Goal: Entertainment & Leisure: Consume media (video, audio)

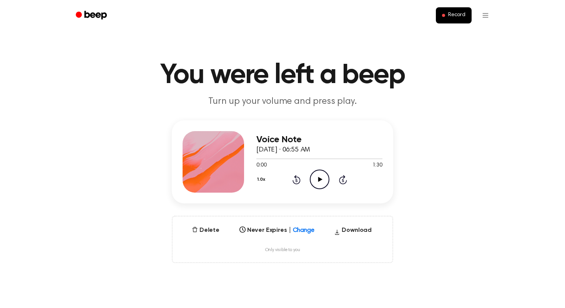
click at [320, 180] on icon "Play Audio" at bounding box center [320, 179] width 20 height 20
click at [328, 180] on icon "Play Audio" at bounding box center [320, 179] width 20 height 20
click at [315, 178] on icon "Play Audio" at bounding box center [320, 179] width 20 height 20
click at [318, 173] on icon "Play Audio" at bounding box center [320, 179] width 20 height 20
click at [319, 176] on icon "Play Audio" at bounding box center [320, 179] width 20 height 20
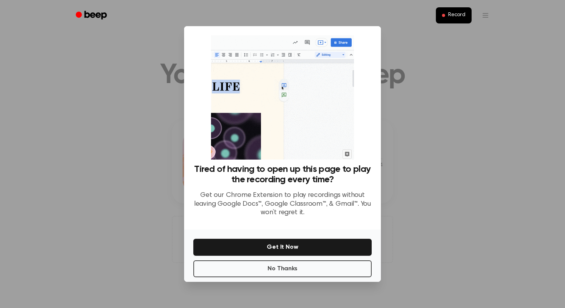
click at [413, 70] on div at bounding box center [282, 154] width 565 height 308
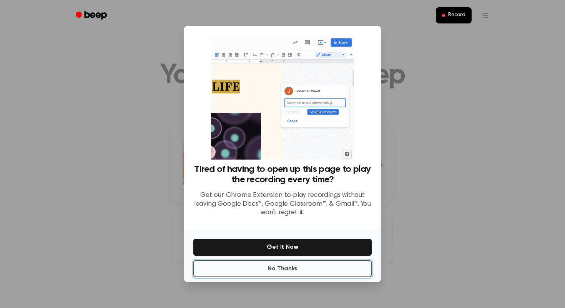
click at [304, 271] on button "No Thanks" at bounding box center [282, 268] width 178 height 17
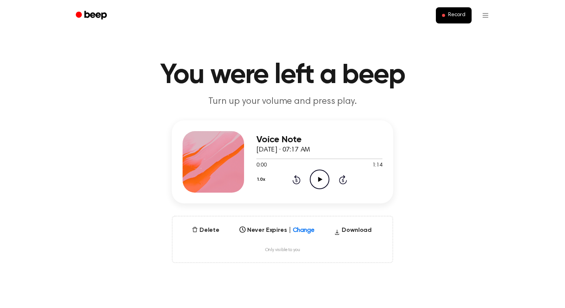
click at [315, 176] on icon "Play Audio" at bounding box center [320, 179] width 20 height 20
click at [320, 183] on icon "Play Audio" at bounding box center [320, 179] width 20 height 20
click at [323, 179] on icon "Play Audio" at bounding box center [320, 179] width 20 height 20
click at [323, 179] on icon "Pause Audio" at bounding box center [320, 179] width 20 height 20
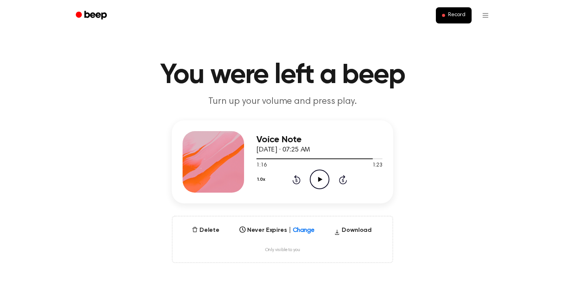
click at [323, 179] on icon "Play Audio" at bounding box center [320, 179] width 20 height 20
